Goal: Navigation & Orientation: Find specific page/section

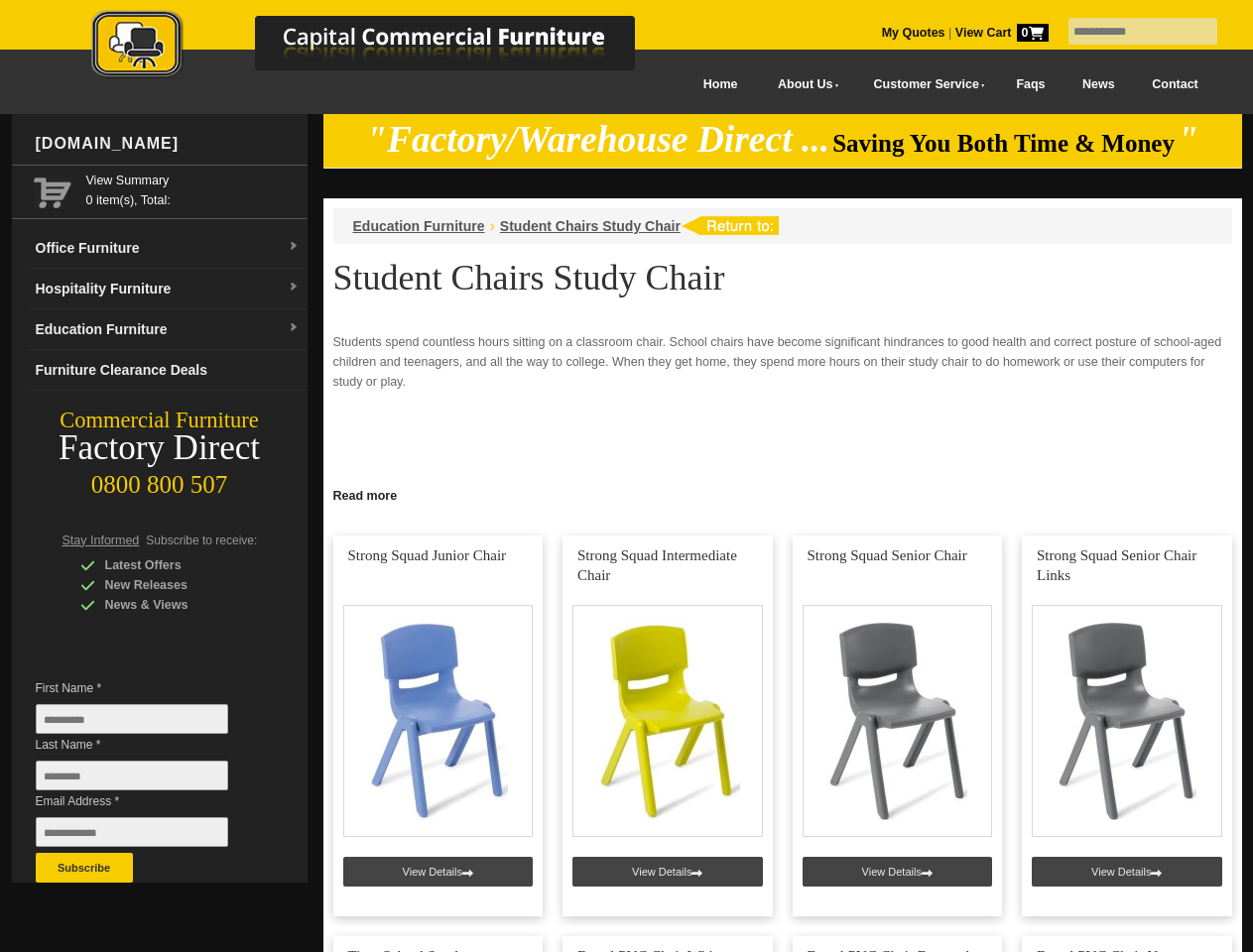
click at [1130, 32] on input "text" at bounding box center [1143, 31] width 149 height 27
click at [147, 780] on input "Last Name *" at bounding box center [132, 775] width 193 height 30
click at [84, 868] on button "Subscribe" at bounding box center [84, 868] width 97 height 30
click at [782, 494] on link "Read more" at bounding box center [782, 493] width 918 height 25
